Goal: Task Accomplishment & Management: Manage account settings

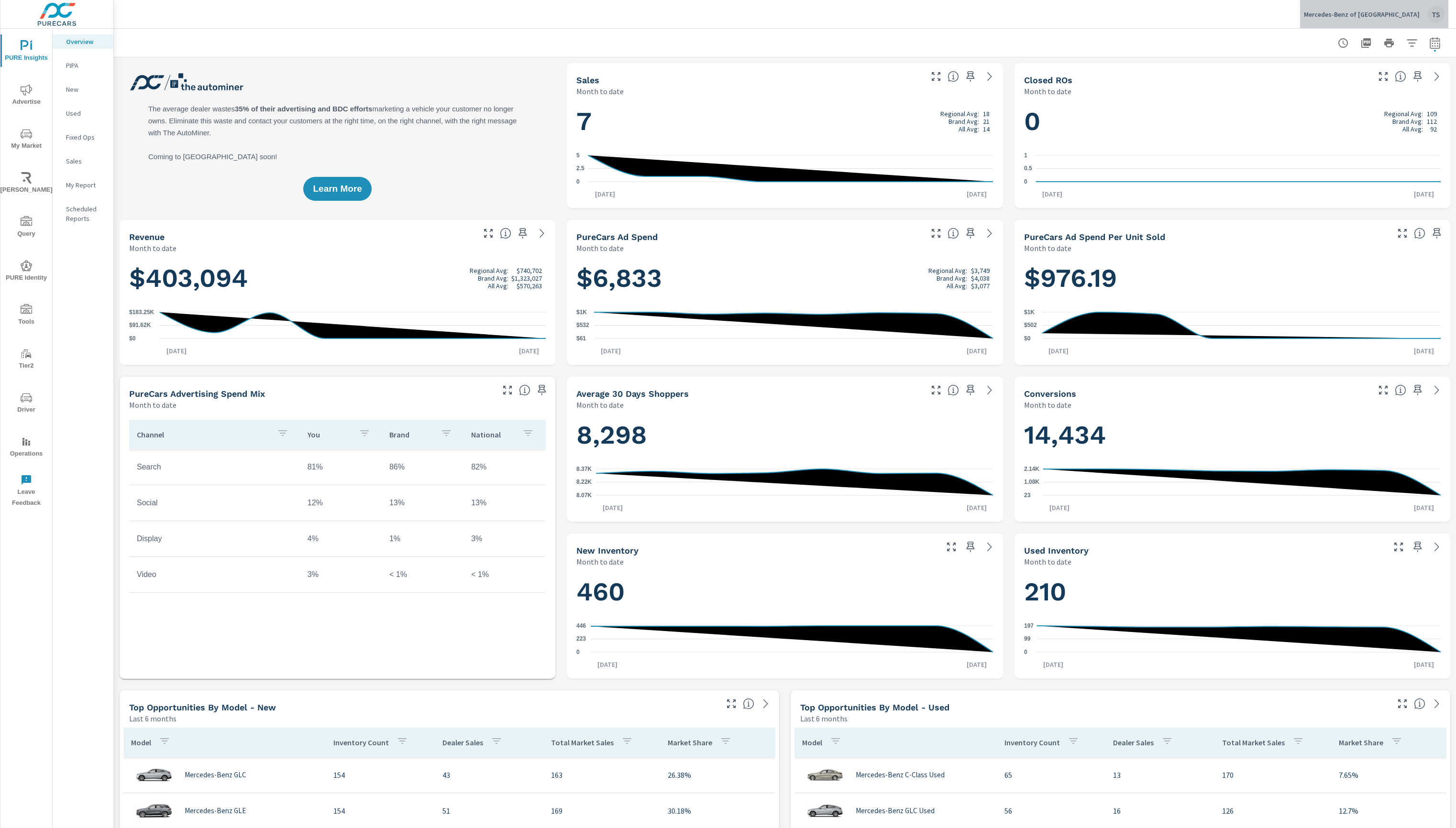
click at [1425, 8] on div "Mercedes-Benz of San Antonio TS" at bounding box center [1374, 14] width 141 height 17
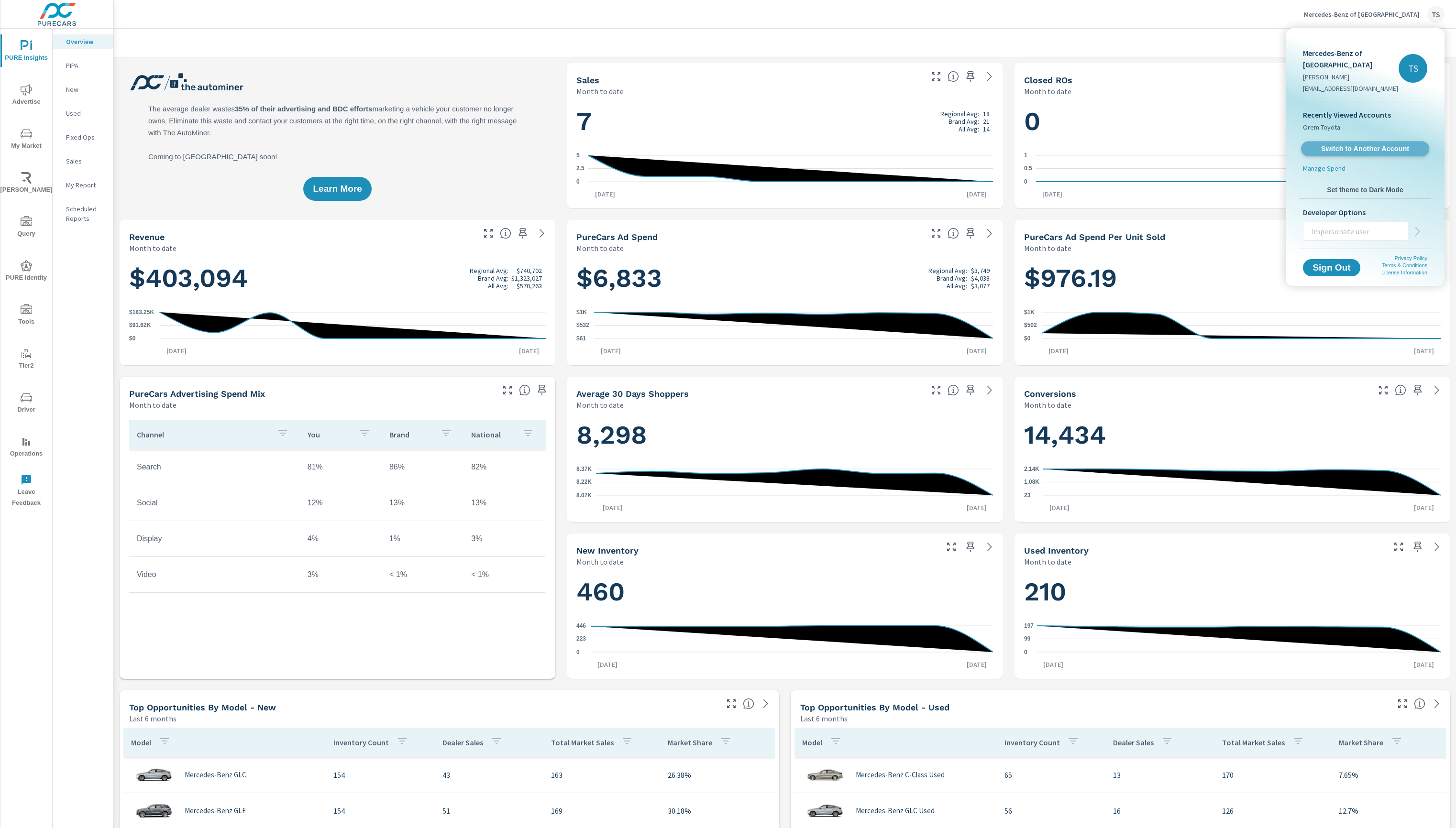
click at [1377, 150] on span "Switch to Another Account" at bounding box center [1365, 149] width 117 height 9
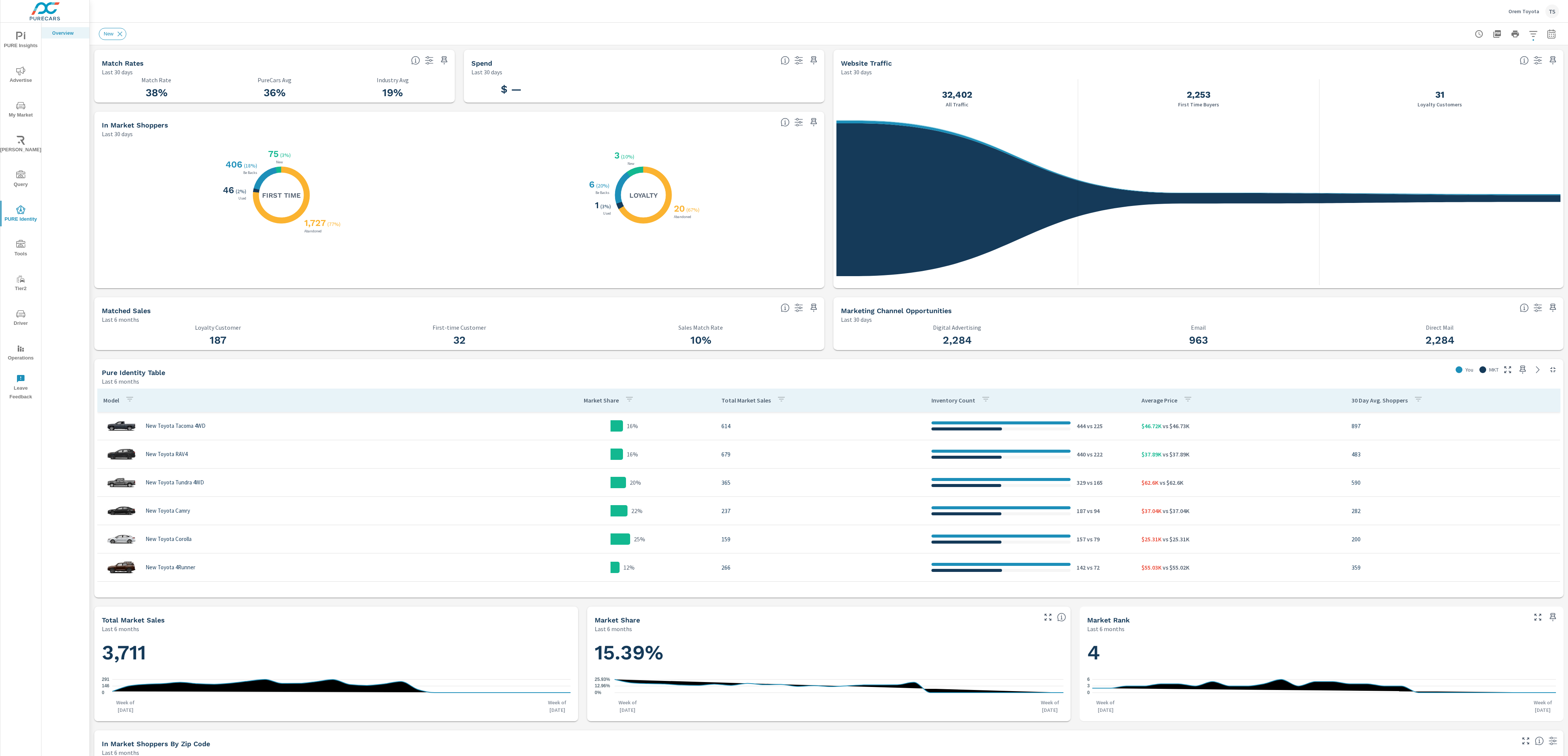
click at [37, 56] on div "PURE Insights Advertise My Market Riley AI Query PURE Identity Tools Tier2 Driv…" at bounding box center [21, 213] width 41 height 382
click at [10, 37] on span "PURE Insights" at bounding box center [20, 41] width 36 height 18
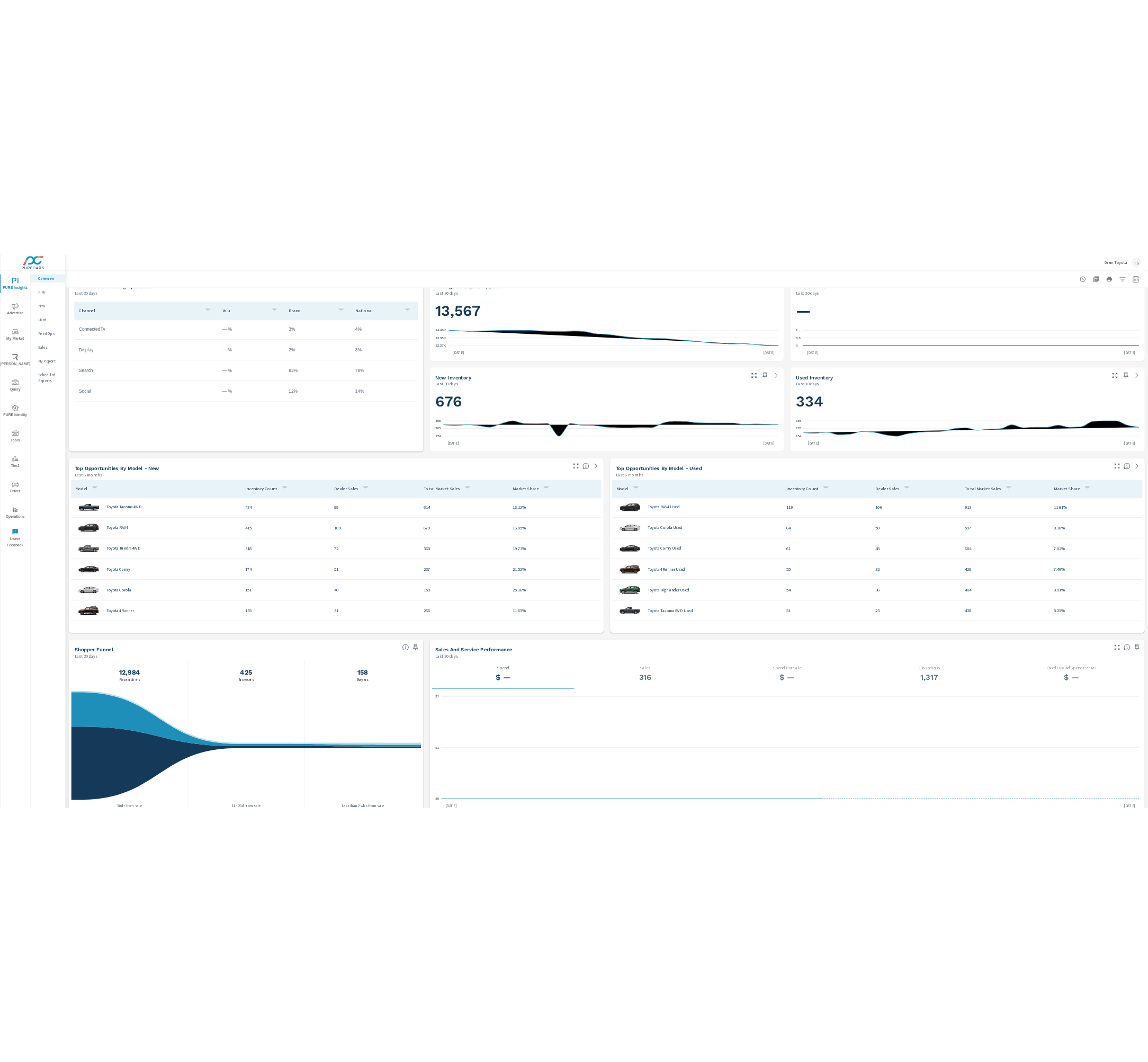
scroll to position [740, 0]
